Goal: Transaction & Acquisition: Purchase product/service

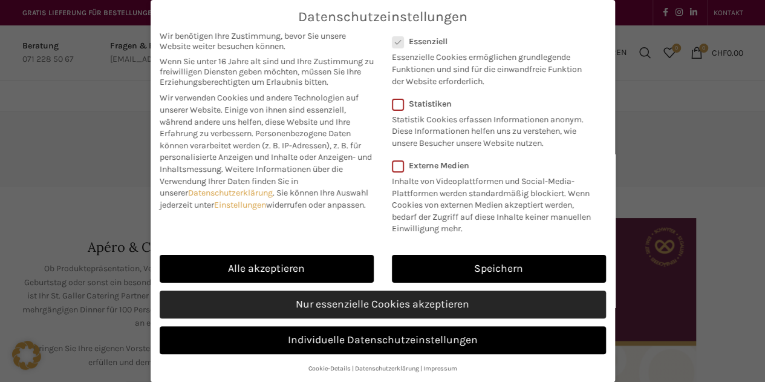
click at [387, 303] on link "Nur essenzielle Cookies akzeptieren" at bounding box center [383, 304] width 446 height 28
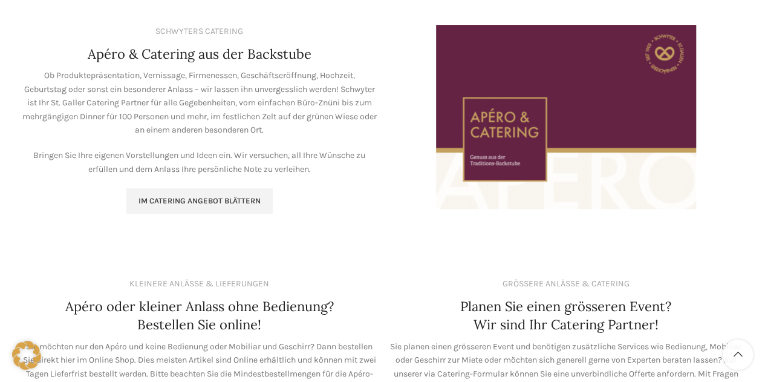
scroll to position [192, 0]
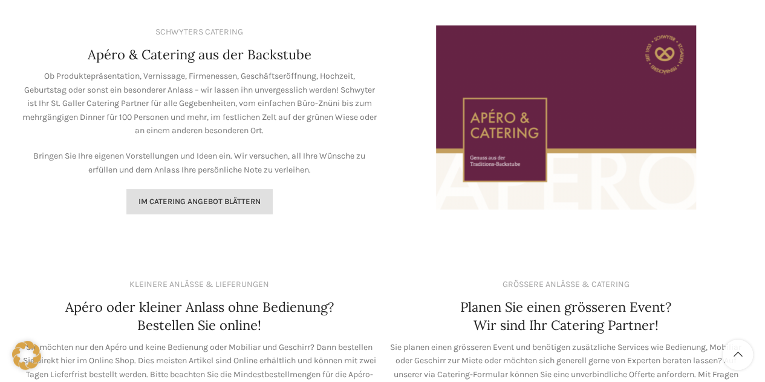
click at [230, 197] on span "Im Catering Angebot blättern" at bounding box center [200, 202] width 122 height 10
click at [173, 198] on span "Im Catering Angebot blättern" at bounding box center [200, 202] width 122 height 10
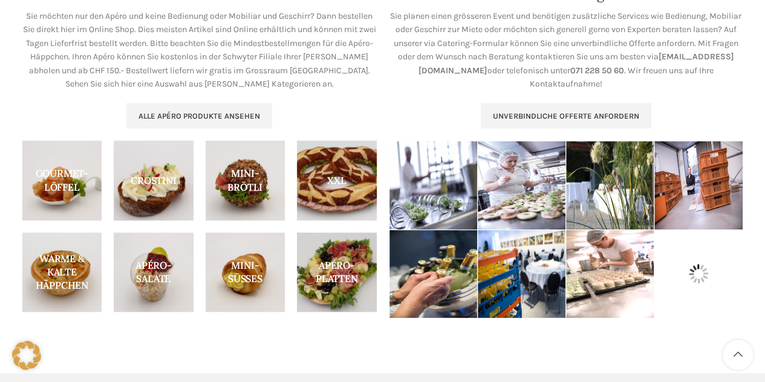
scroll to position [524, 0]
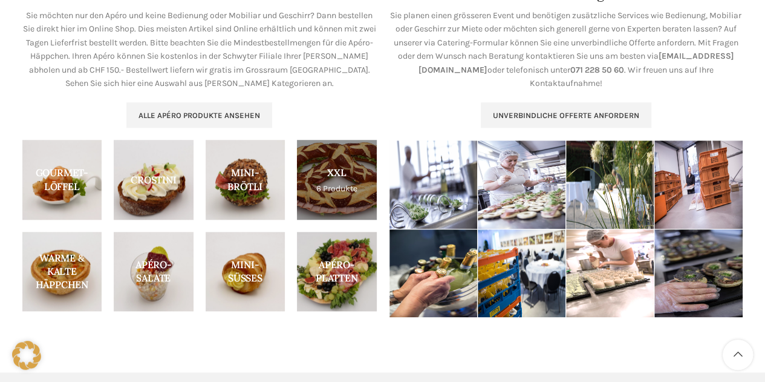
click at [321, 178] on link "Product category xxl" at bounding box center [337, 180] width 80 height 80
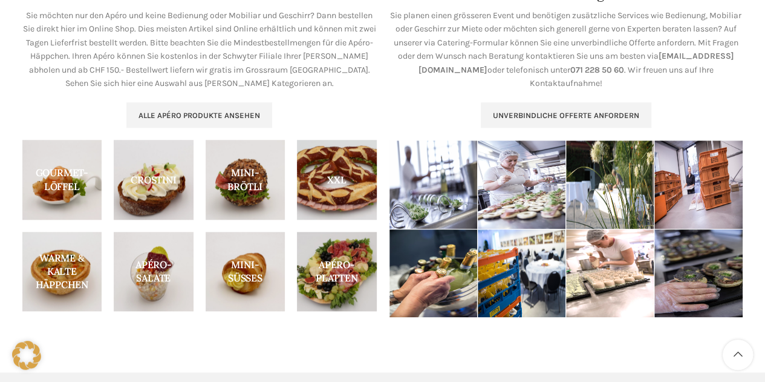
click at [600, 188] on img at bounding box center [610, 184] width 88 height 88
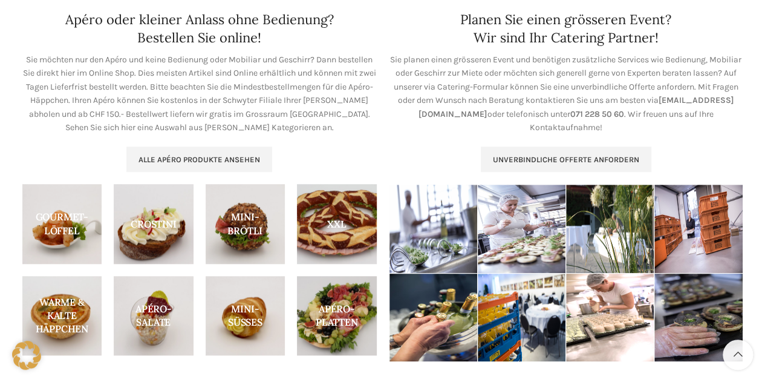
scroll to position [479, 0]
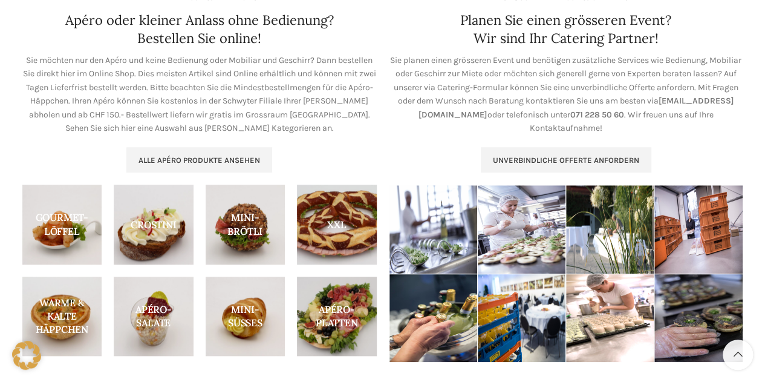
click at [598, 231] on img at bounding box center [610, 229] width 88 height 88
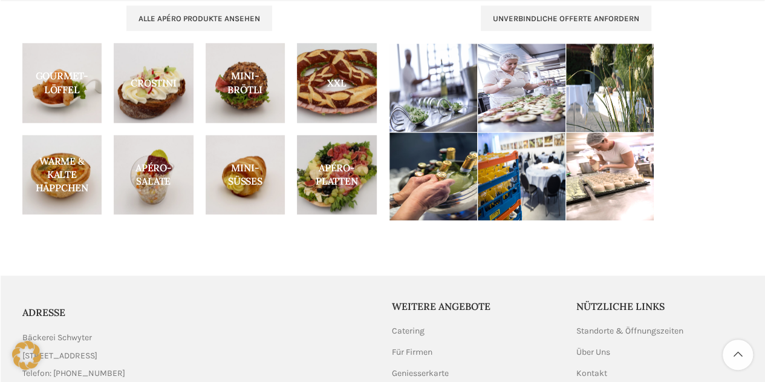
scroll to position [621, 0]
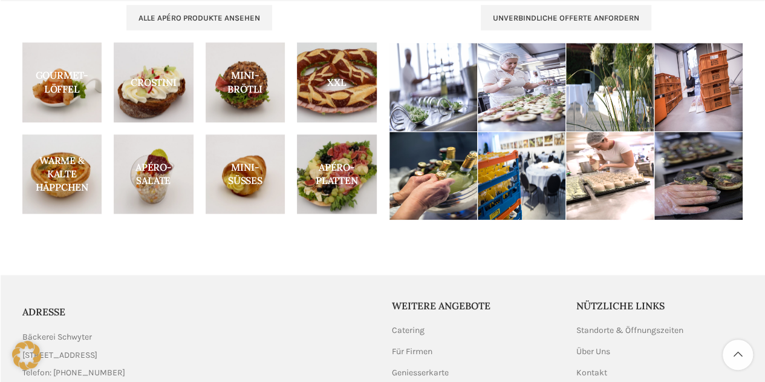
click at [603, 88] on img at bounding box center [610, 87] width 88 height 88
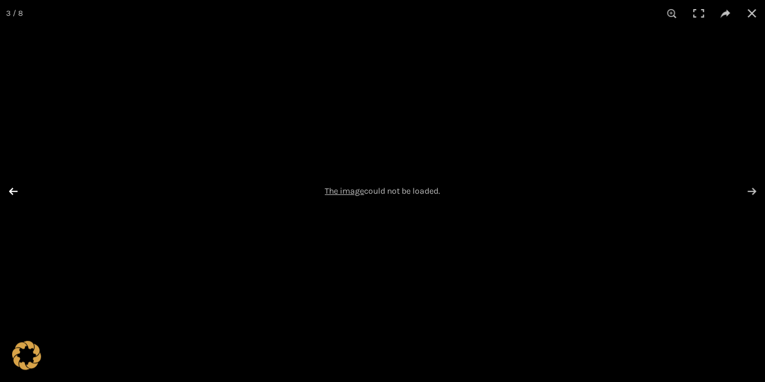
click at [11, 185] on button at bounding box center [21, 191] width 42 height 61
click at [750, 13] on button at bounding box center [752, 13] width 27 height 27
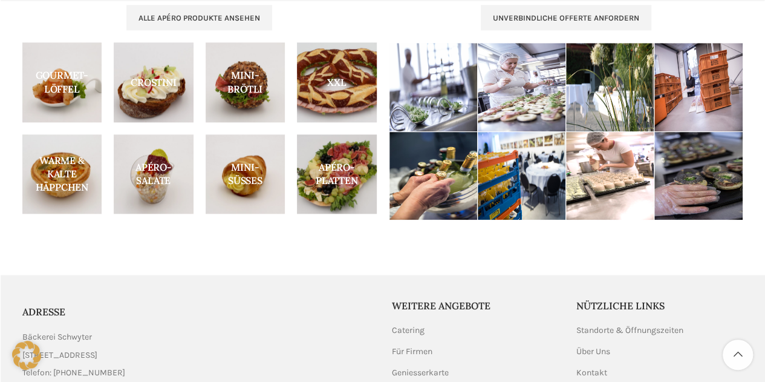
click at [619, 174] on img at bounding box center [610, 175] width 88 height 88
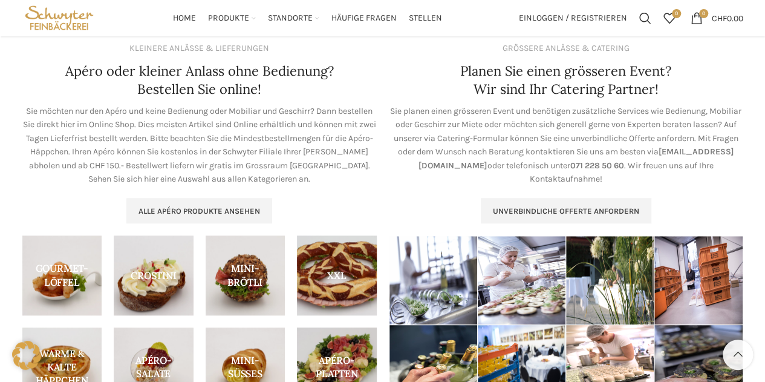
scroll to position [427, 0]
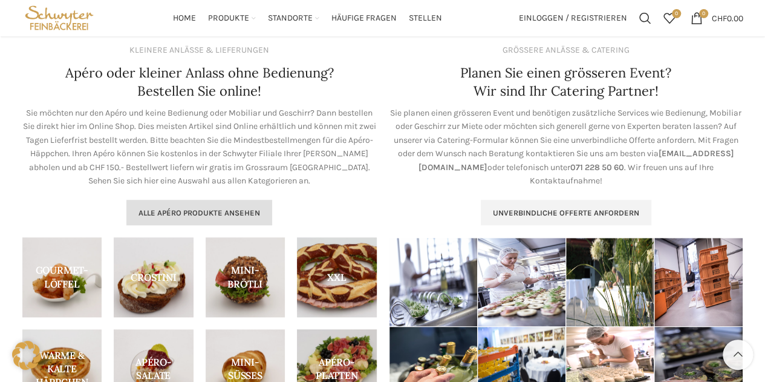
click at [221, 215] on span "Alle Apéro Produkte ansehen" at bounding box center [200, 213] width 122 height 10
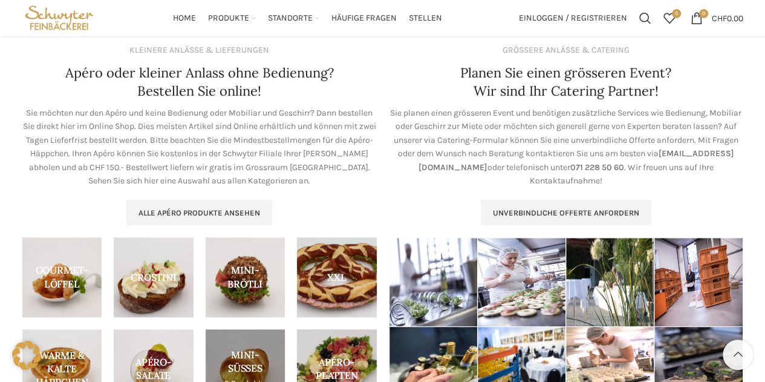
drag, startPoint x: 248, startPoint y: 339, endPoint x: 235, endPoint y: 353, distance: 18.8
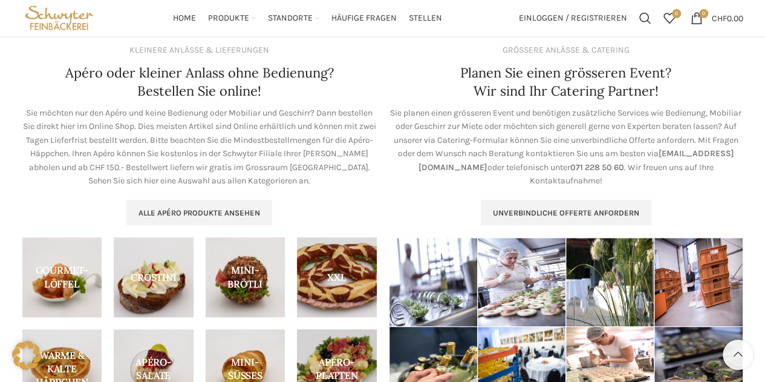
drag, startPoint x: 235, startPoint y: 353, endPoint x: 185, endPoint y: 183, distance: 176.9
click at [185, 183] on p "Sie möchten nur den Apéro und keine Bedienung oder Mobiliar und Geschirr? Dann …" at bounding box center [199, 146] width 355 height 81
click at [234, 216] on span "Alle Apéro Produkte ansehen" at bounding box center [200, 213] width 122 height 10
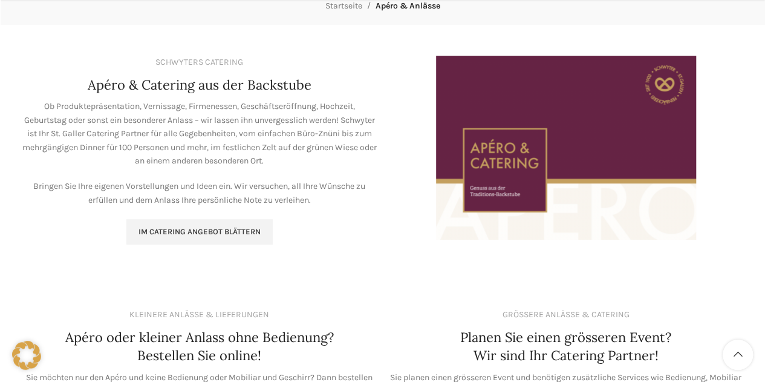
scroll to position [204, 0]
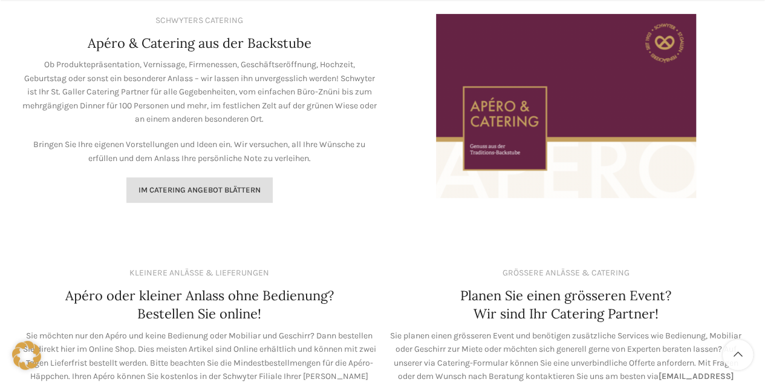
click at [229, 192] on span "Im Catering Angebot blättern" at bounding box center [200, 190] width 122 height 10
